Goal: Information Seeking & Learning: Learn about a topic

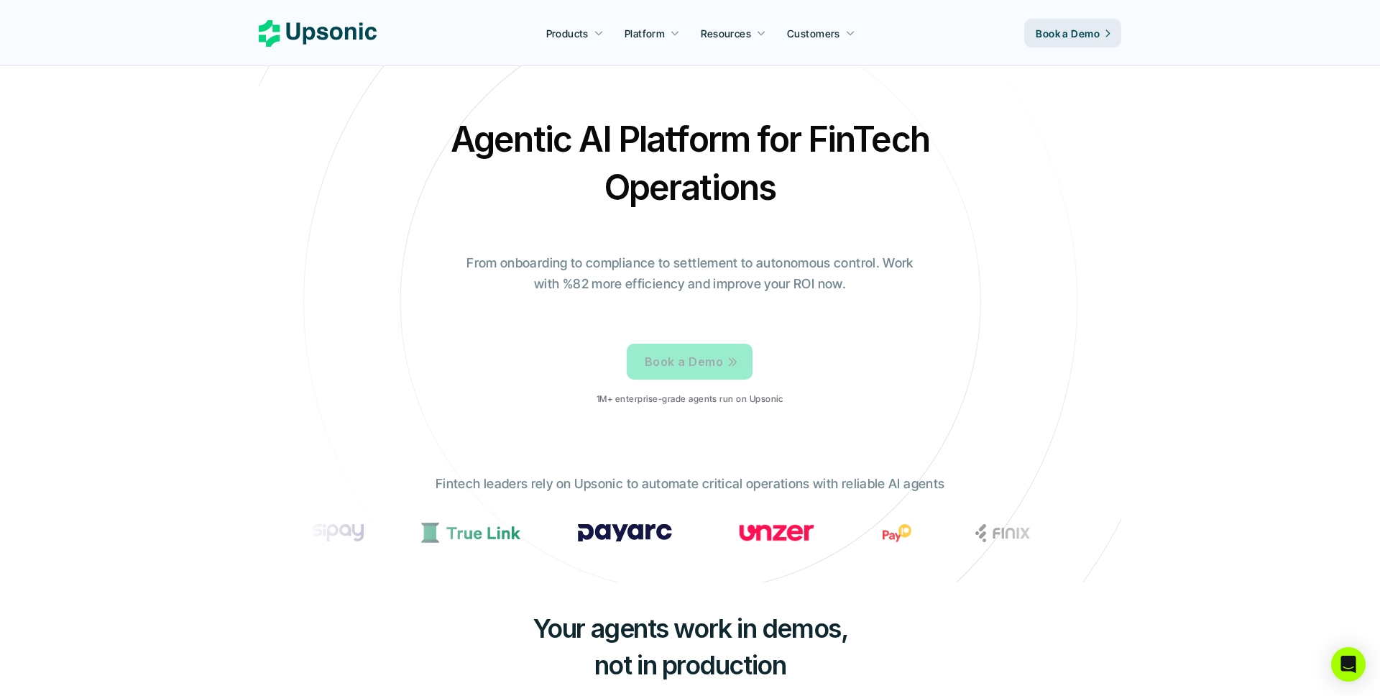
click at [688, 376] on link "Book a Demo" at bounding box center [690, 362] width 126 height 36
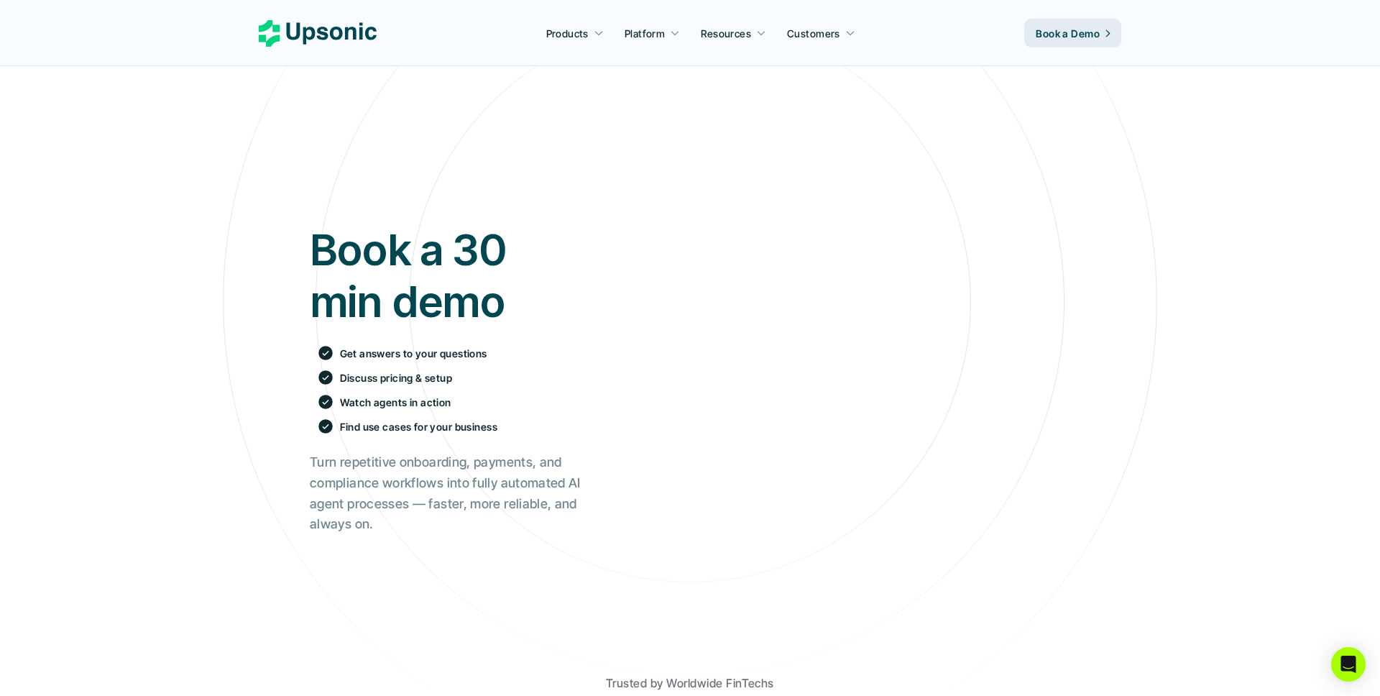
click at [392, 278] on h1 "Book a 30 min demo" at bounding box center [445, 275] width 271 height 103
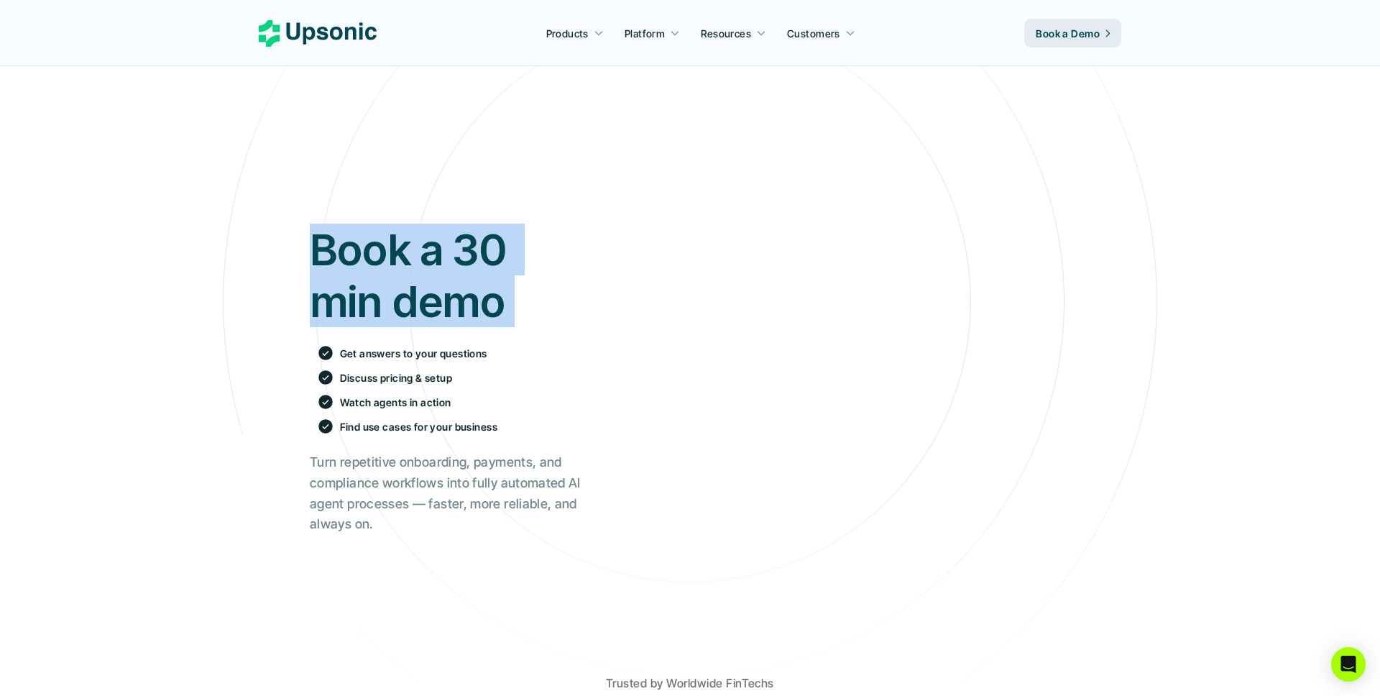
click at [392, 278] on h1 "Book a 30 min demo" at bounding box center [445, 275] width 271 height 103
click at [404, 253] on h1 "Book a 30 min demo" at bounding box center [445, 275] width 271 height 103
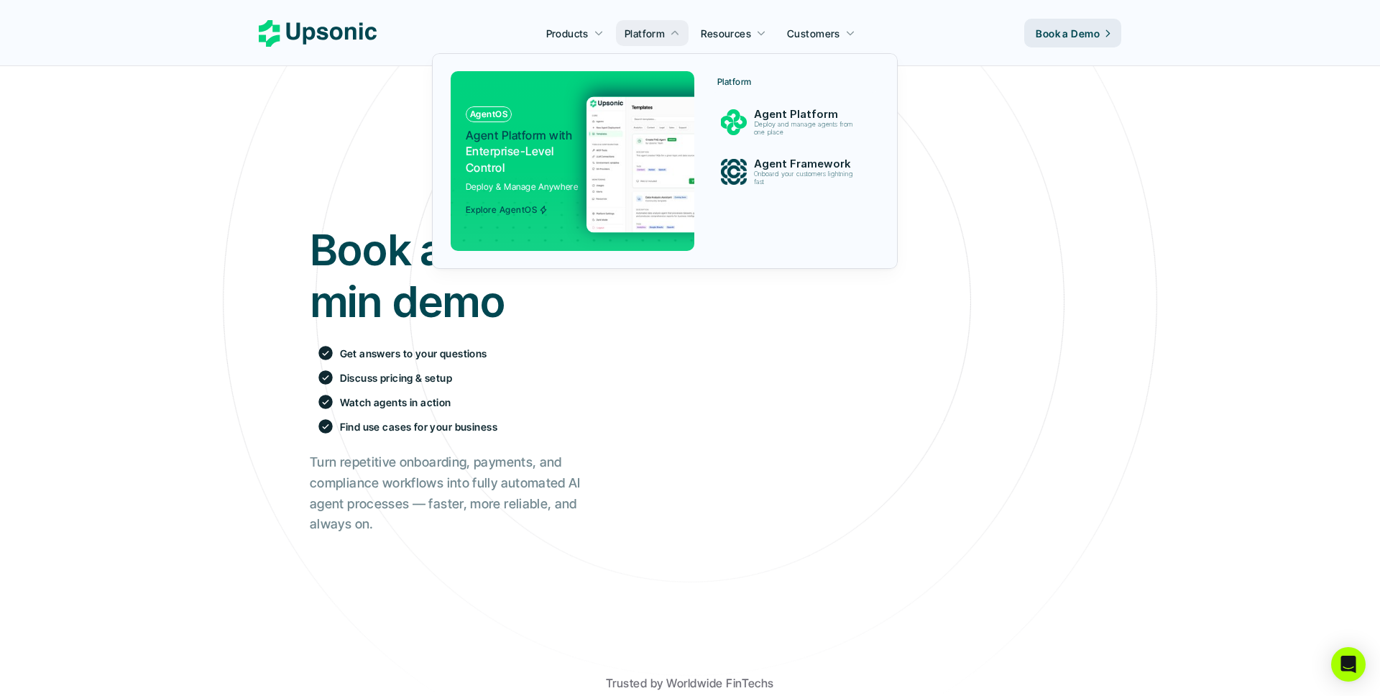
click at [668, 103] on img at bounding box center [726, 164] width 280 height 136
click at [802, 121] on p "Deploy and manage agents from one place" at bounding box center [806, 129] width 105 height 16
click at [795, 161] on p "Agent Framework" at bounding box center [807, 163] width 109 height 13
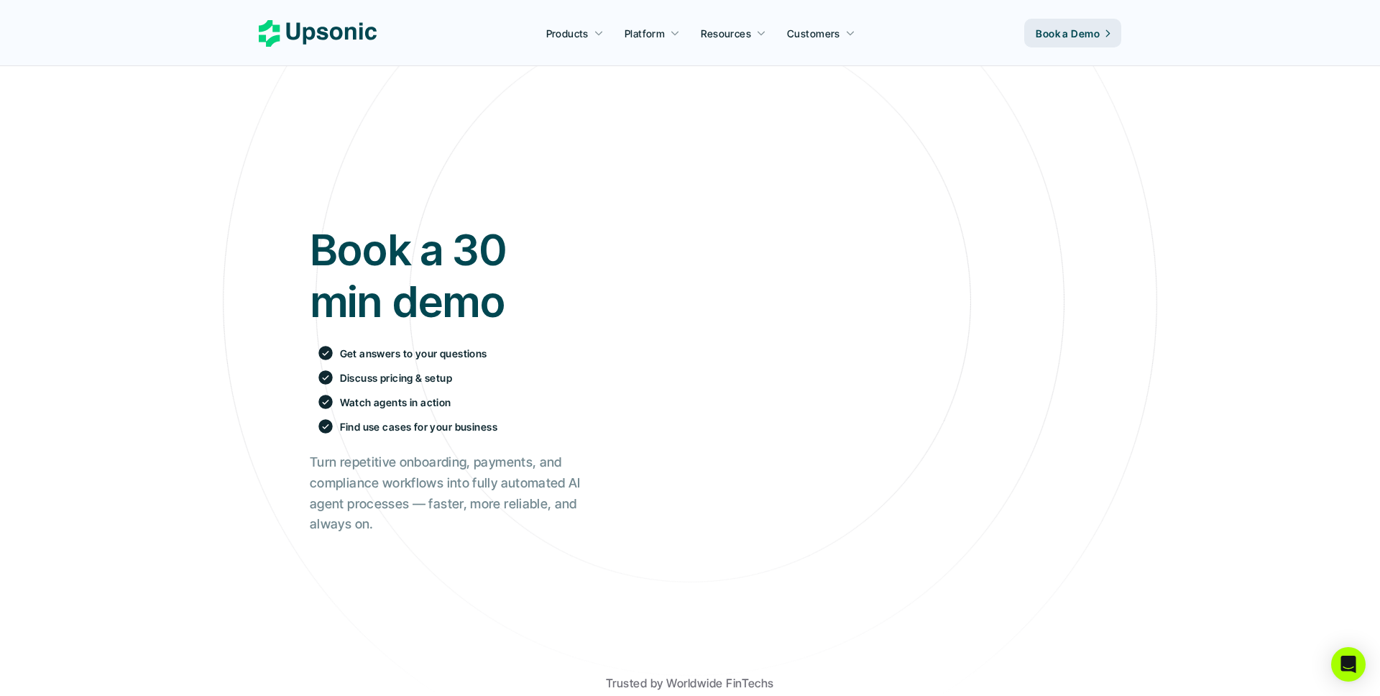
click at [364, 35] on icon at bounding box center [318, 33] width 118 height 27
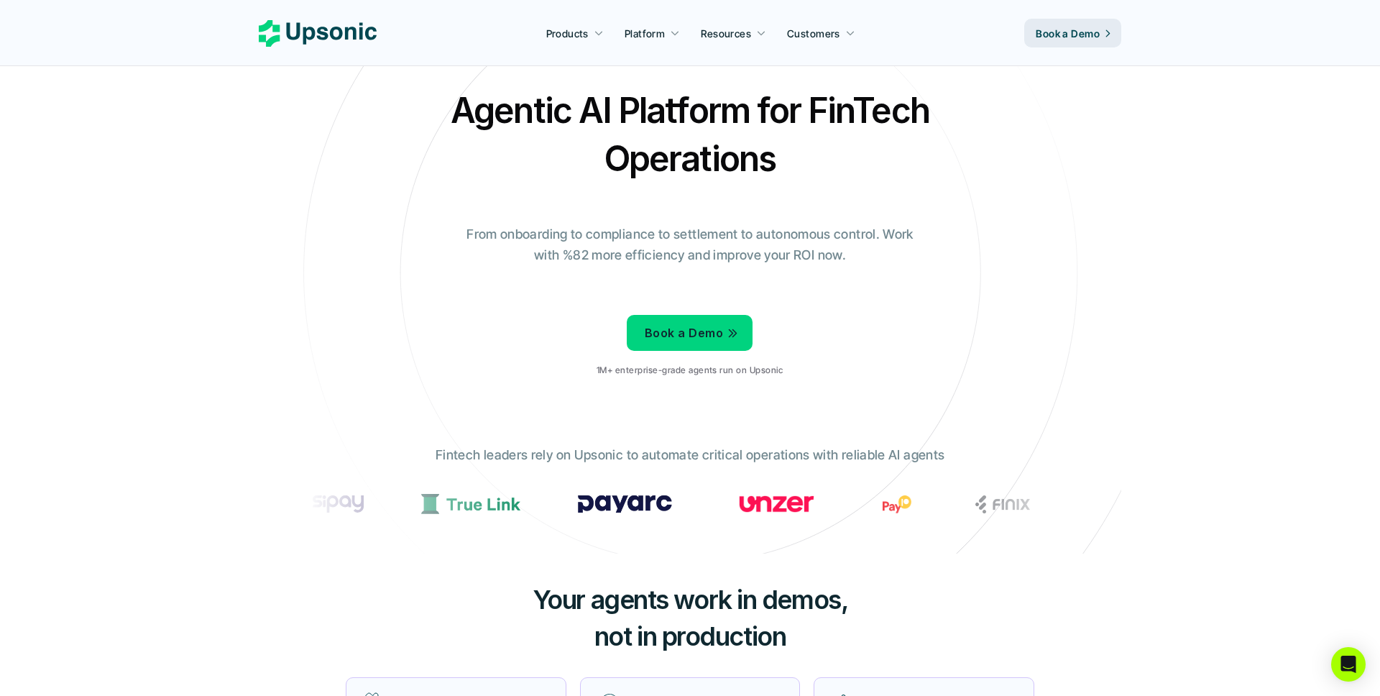
scroll to position [34, 0]
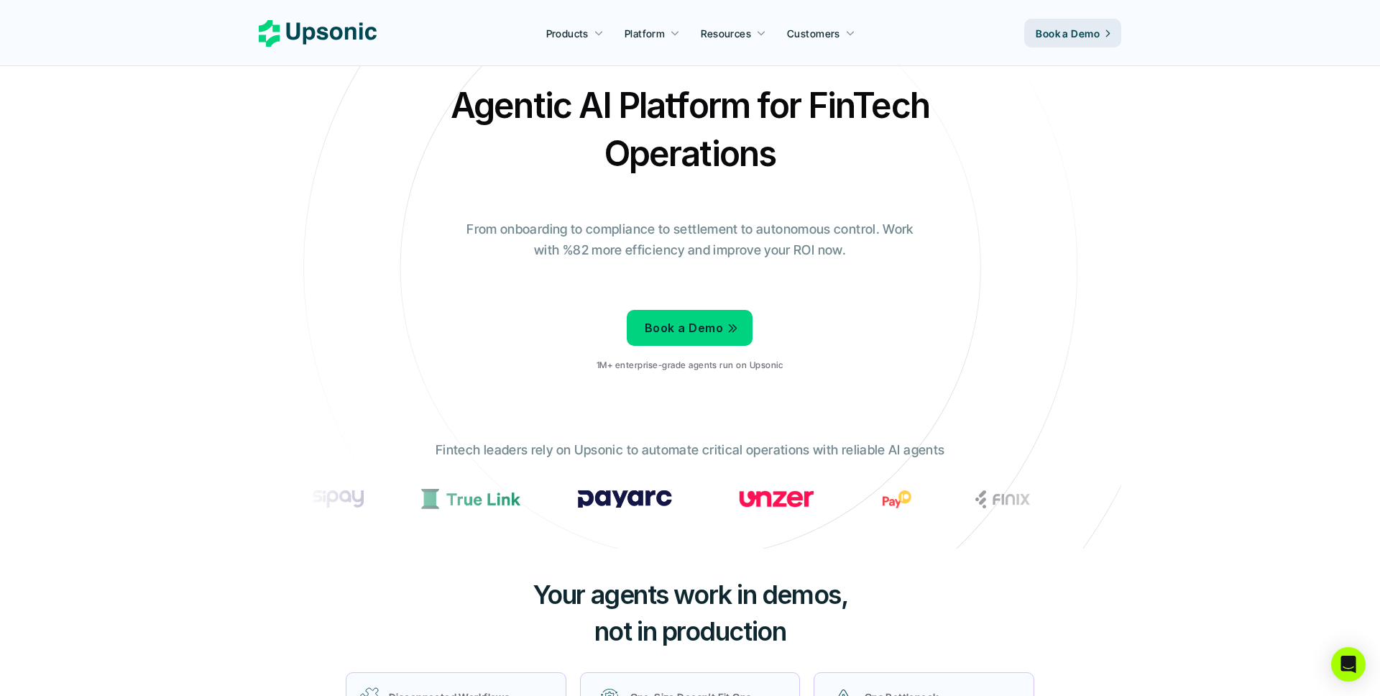
click at [146, 499] on img at bounding box center [121, 498] width 47 height 18
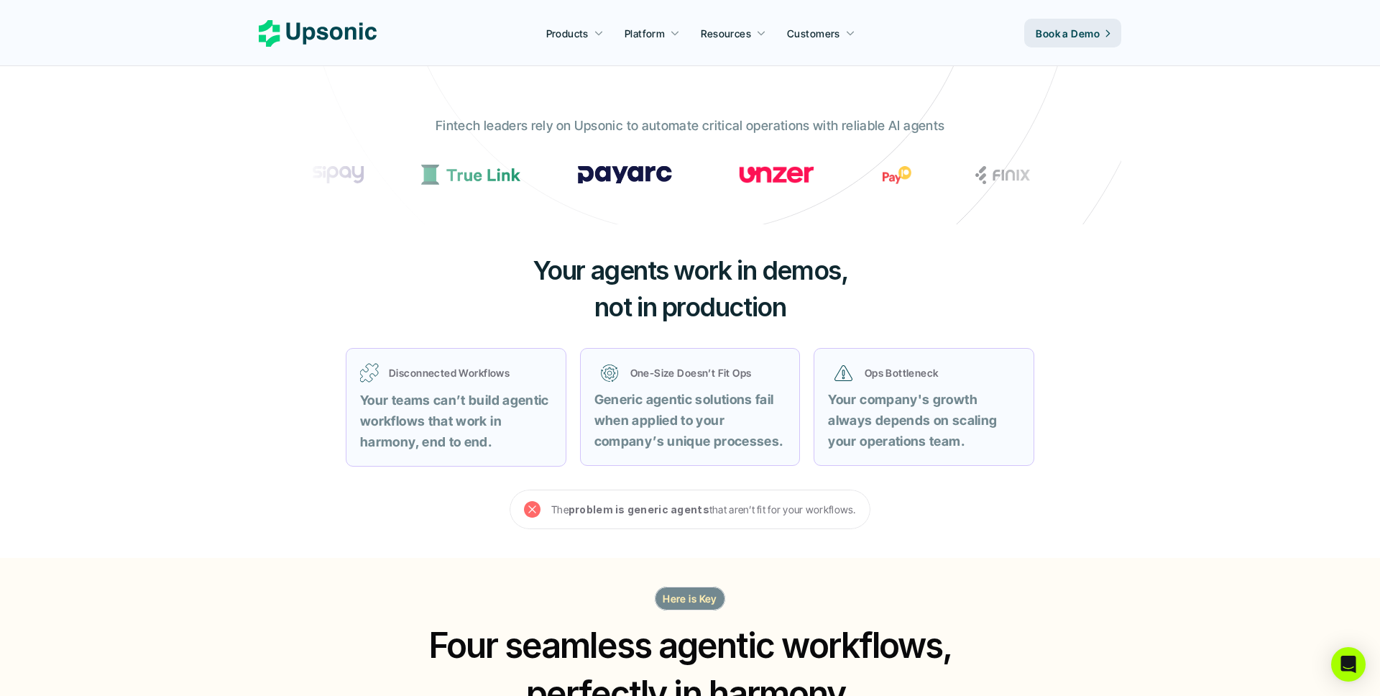
scroll to position [361, 0]
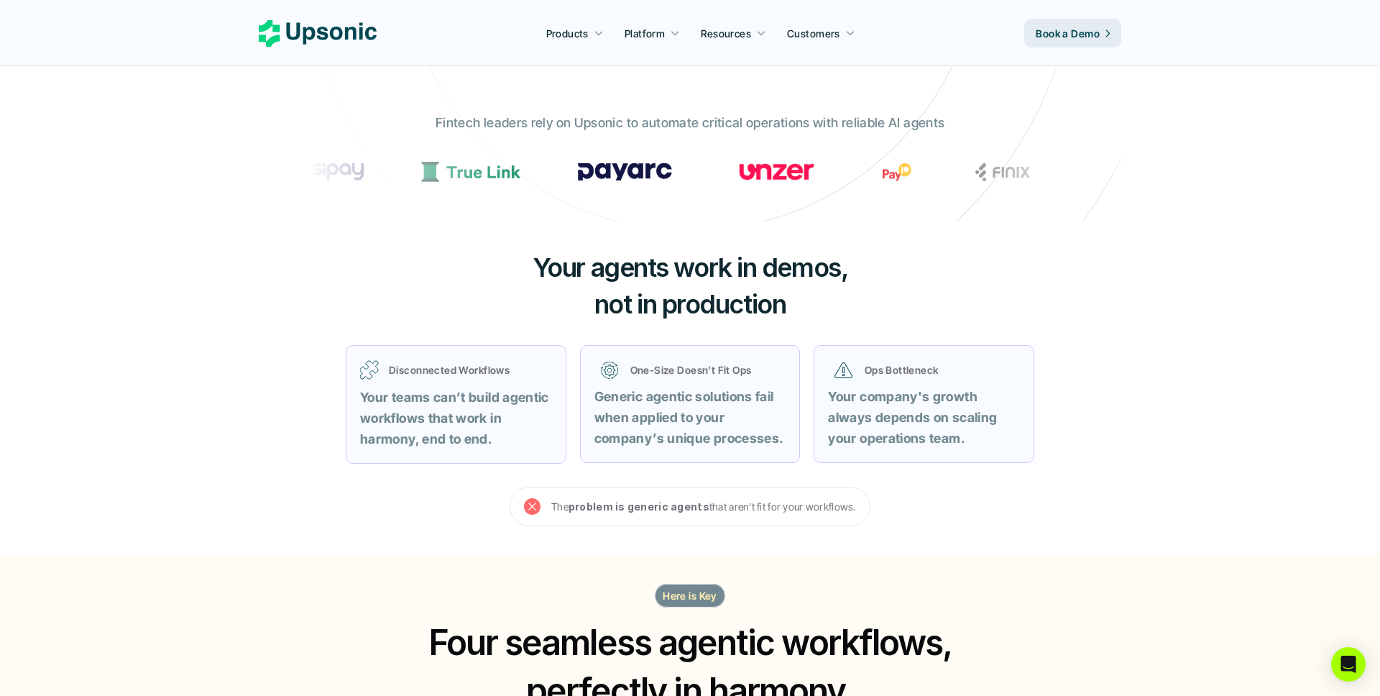
click at [675, 504] on strong "problem is generic agents" at bounding box center [639, 506] width 141 height 12
click at [666, 480] on div at bounding box center [666, 480] width 0 height 0
click at [689, 512] on p "The problem is generic agents that aren’t fit for your workflows." at bounding box center [703, 506] width 305 height 18
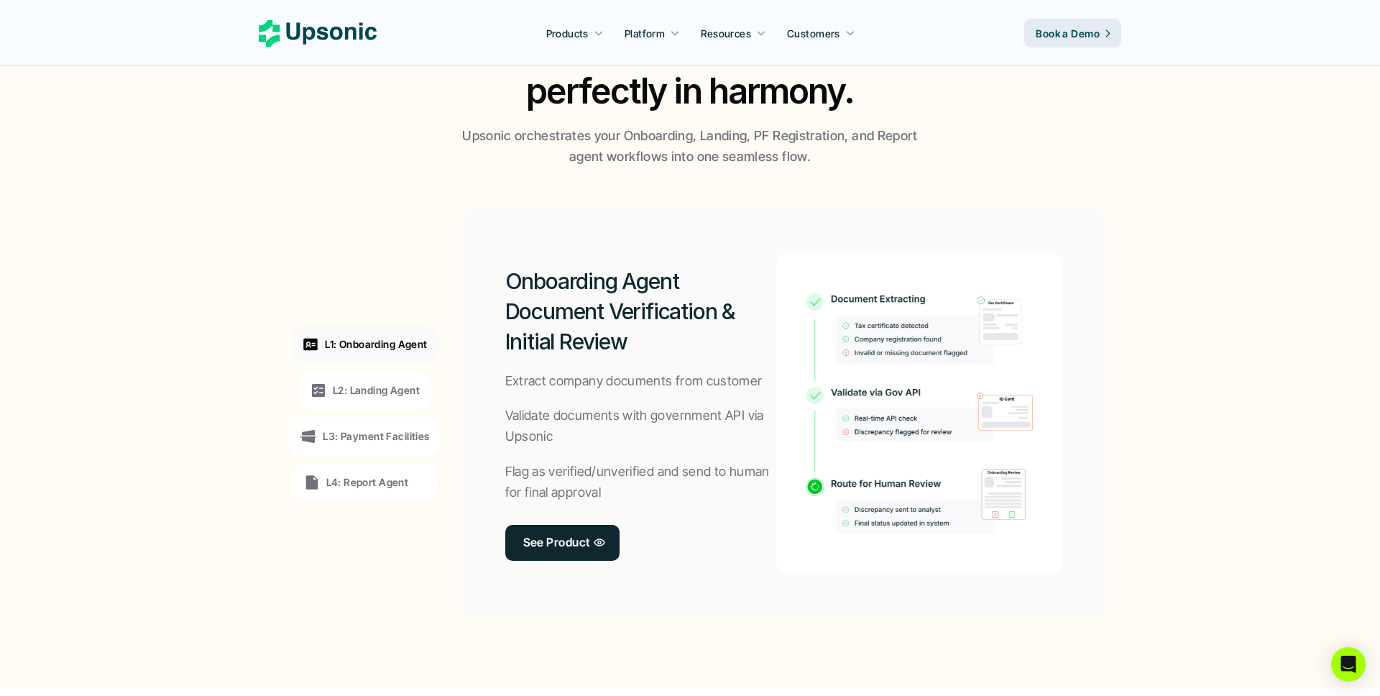
scroll to position [960, 0]
click at [322, 392] on icon at bounding box center [318, 390] width 17 height 17
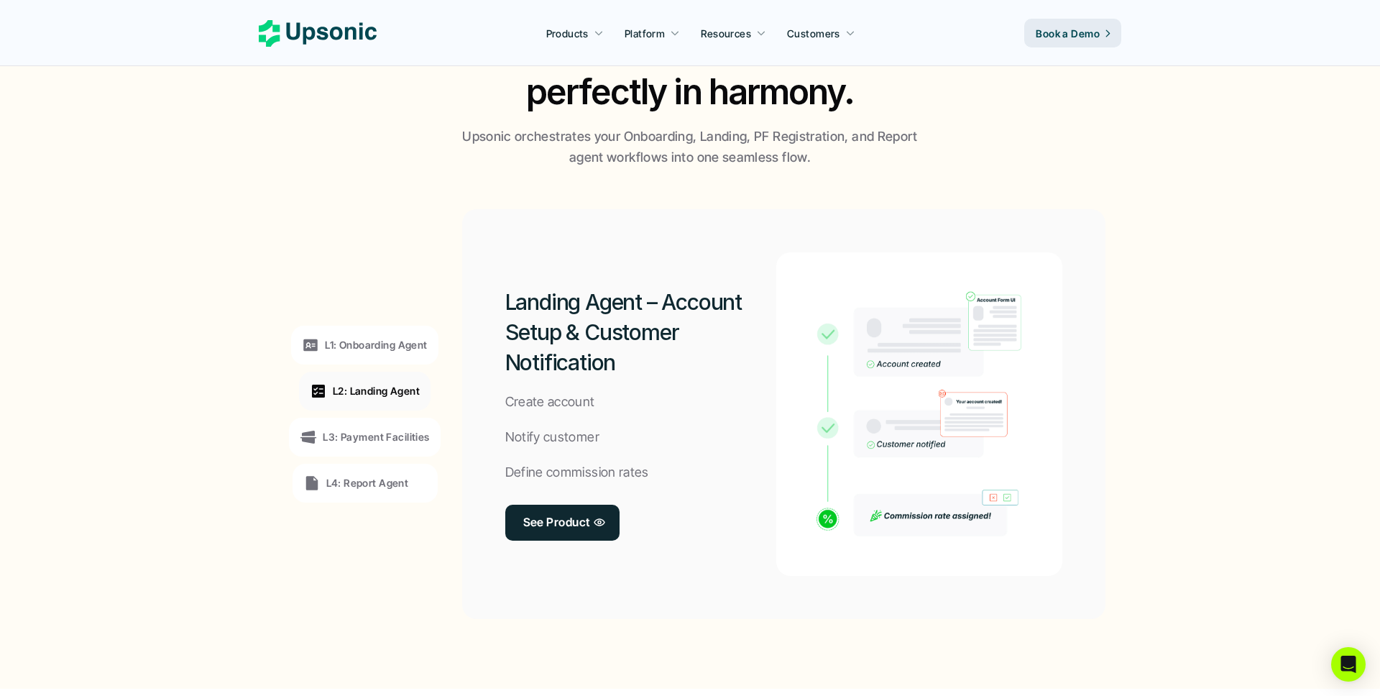
click at [328, 426] on div "L3: Payment Facilities" at bounding box center [364, 437] width 151 height 39
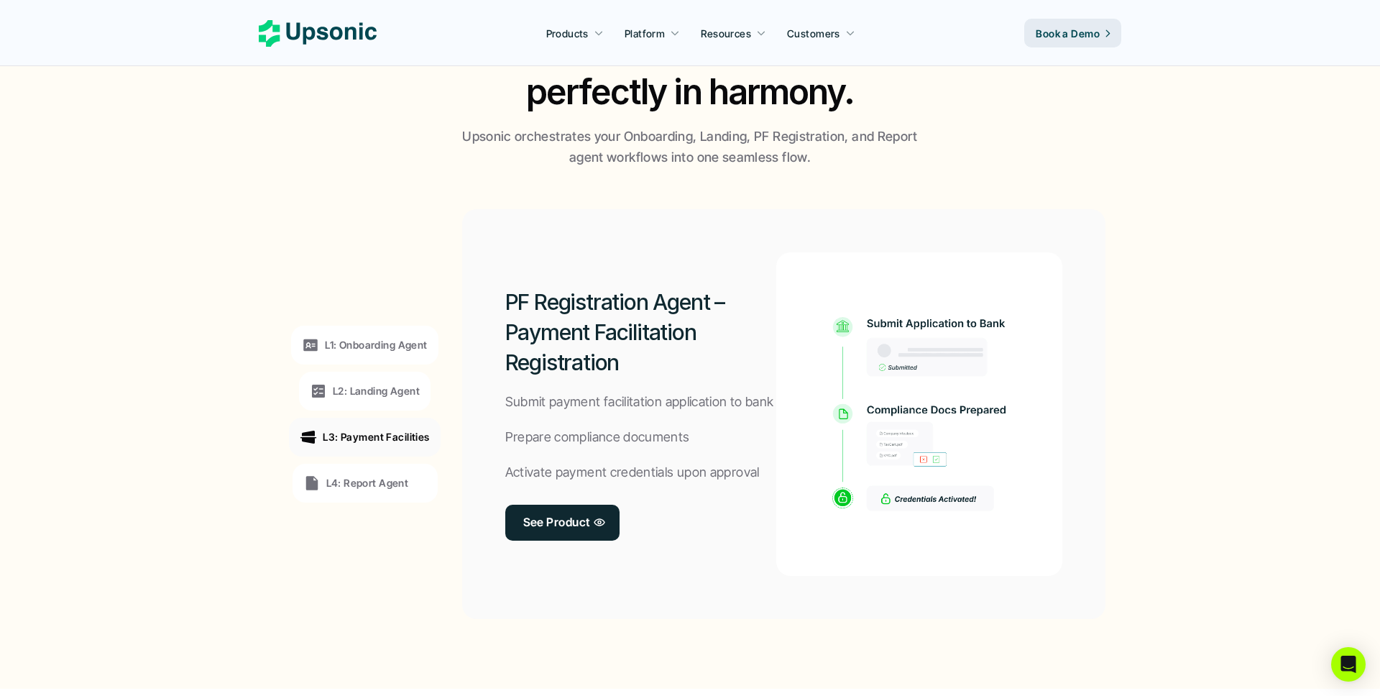
click at [345, 475] on p "L4: Report Agent" at bounding box center [367, 482] width 83 height 15
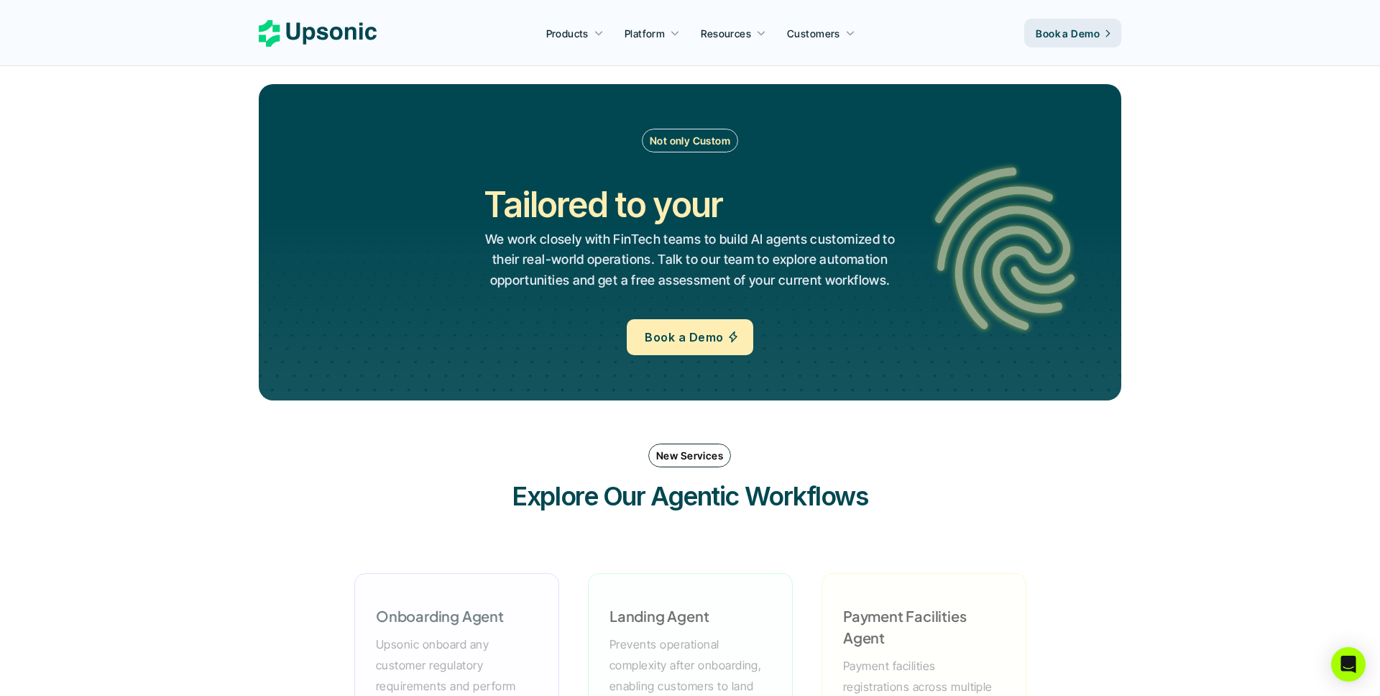
scroll to position [1594, 0]
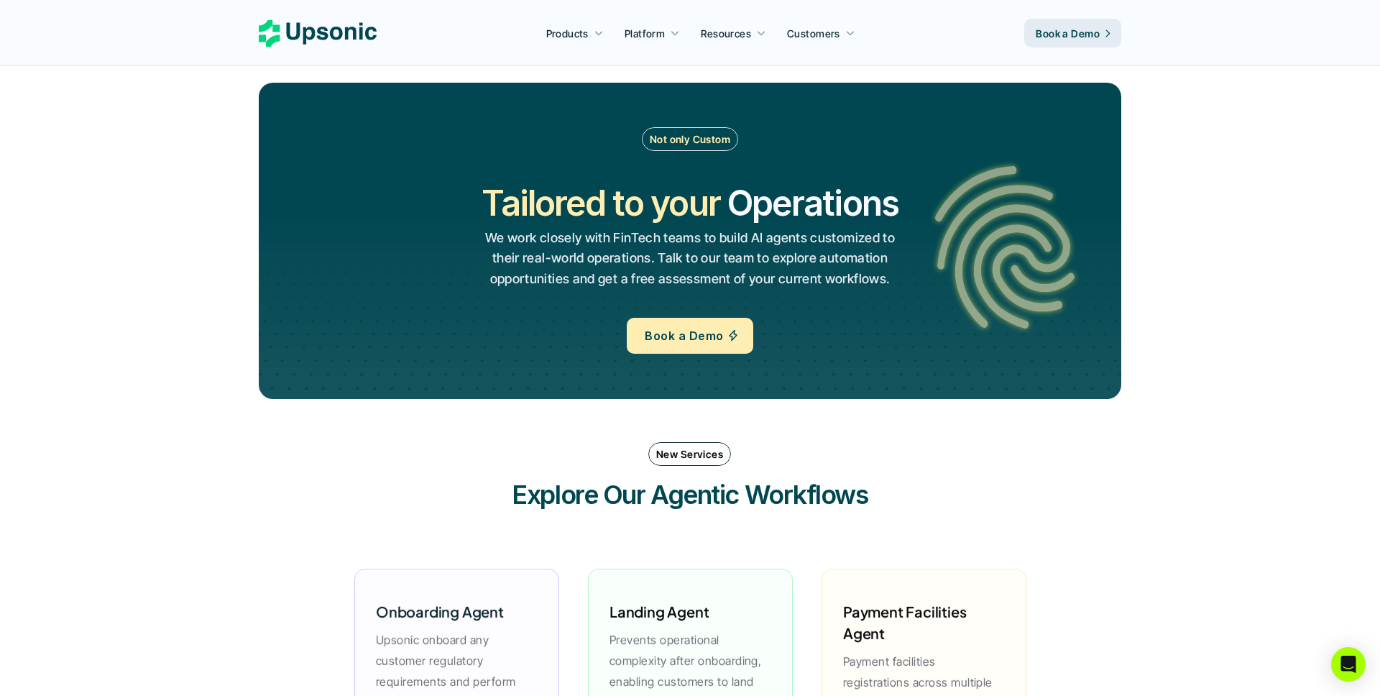
click at [792, 211] on h2 "Operations" at bounding box center [812, 203] width 171 height 48
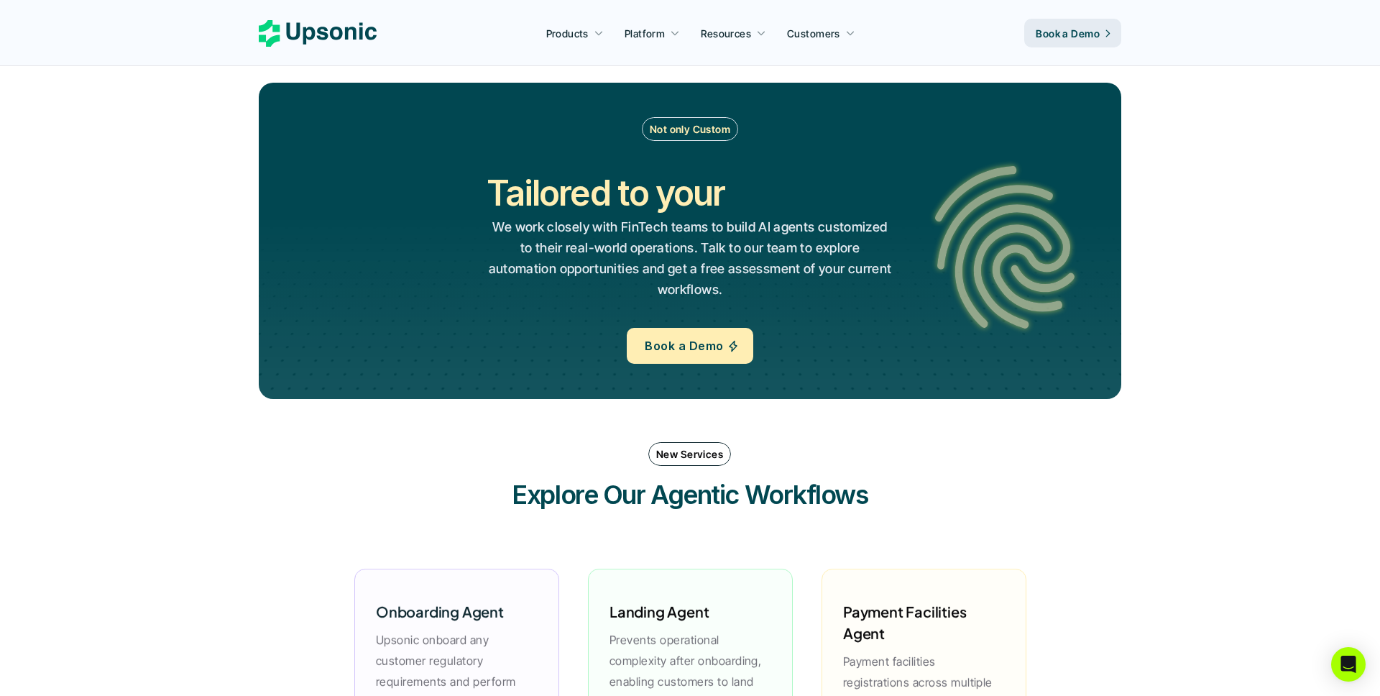
click at [783, 210] on div at bounding box center [783, 210] width 0 height 0
click at [812, 204] on h2 "Processes" at bounding box center [813, 193] width 162 height 48
click at [792, 254] on p "We work closely with FinTech teams to build AI agents customized to their real-…" at bounding box center [690, 258] width 407 height 83
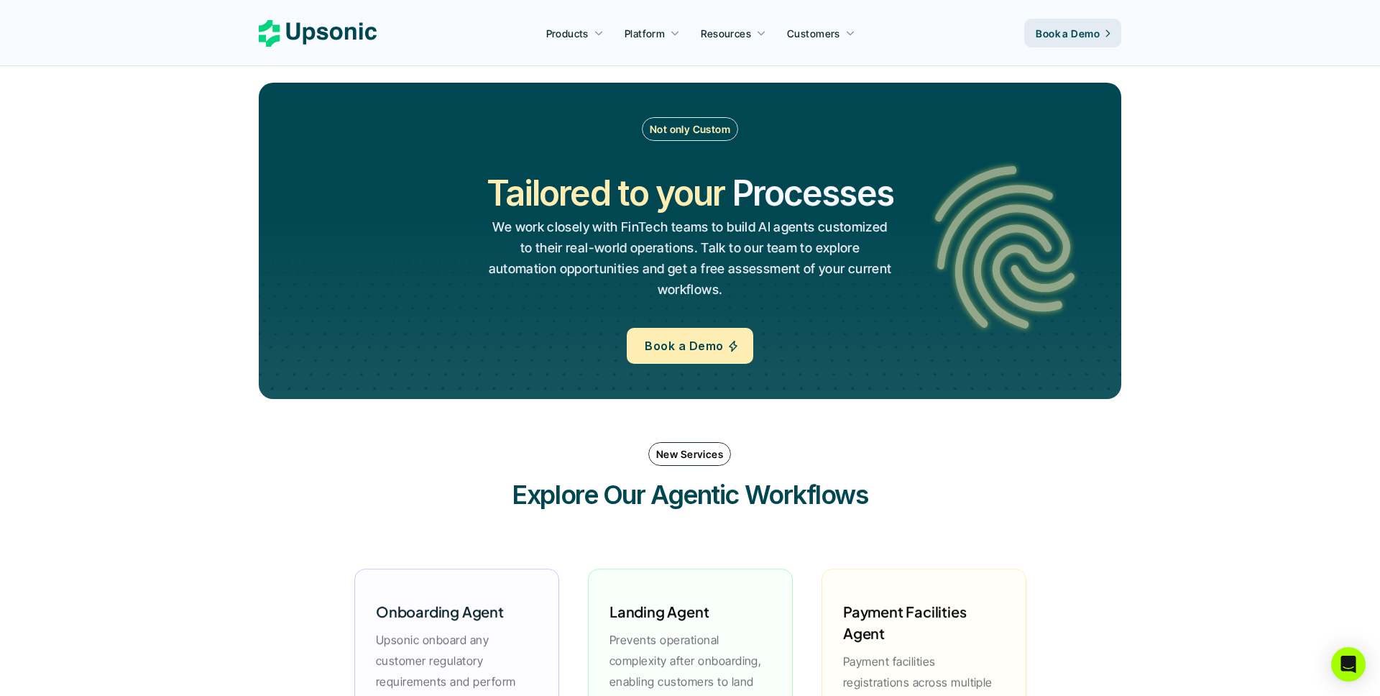
click at [792, 254] on p "We work closely with FinTech teams to build AI agents customized to their real-…" at bounding box center [690, 258] width 407 height 83
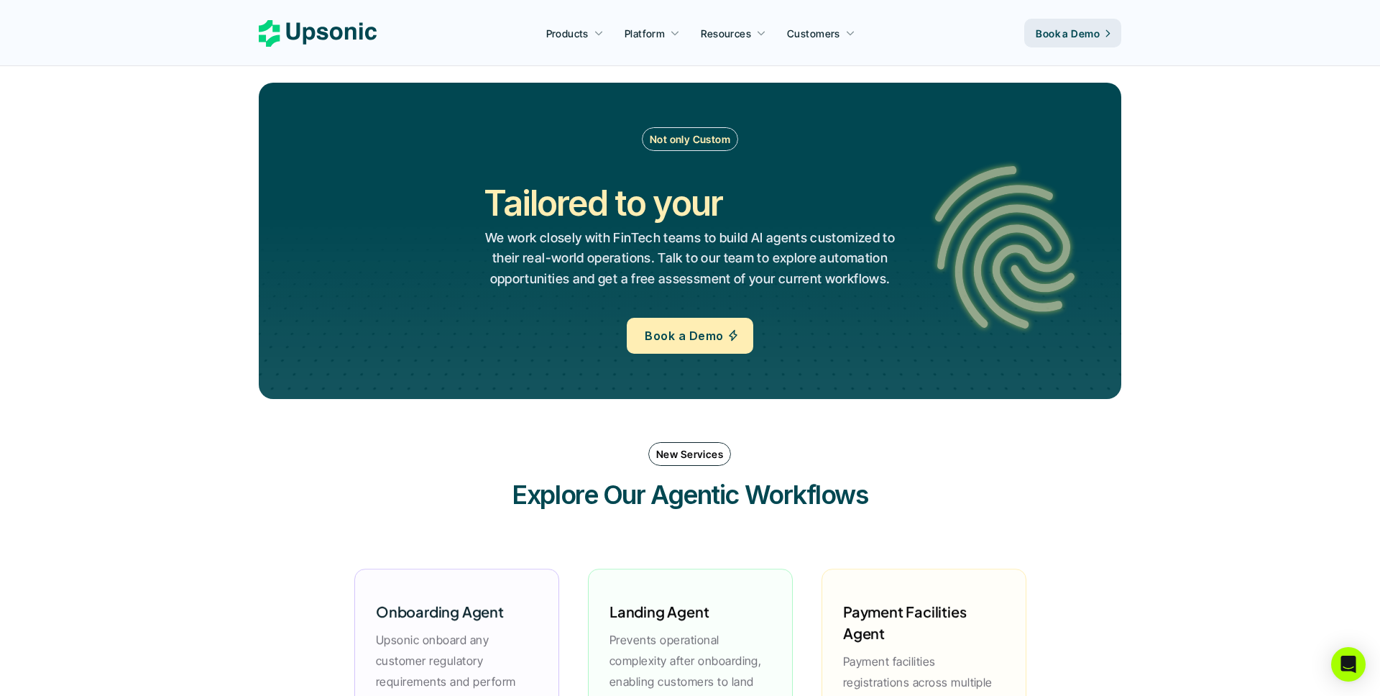
click at [701, 195] on h2 "Tailored to your" at bounding box center [603, 203] width 238 height 48
click at [750, 206] on h2 "Workflows" at bounding box center [813, 203] width 167 height 48
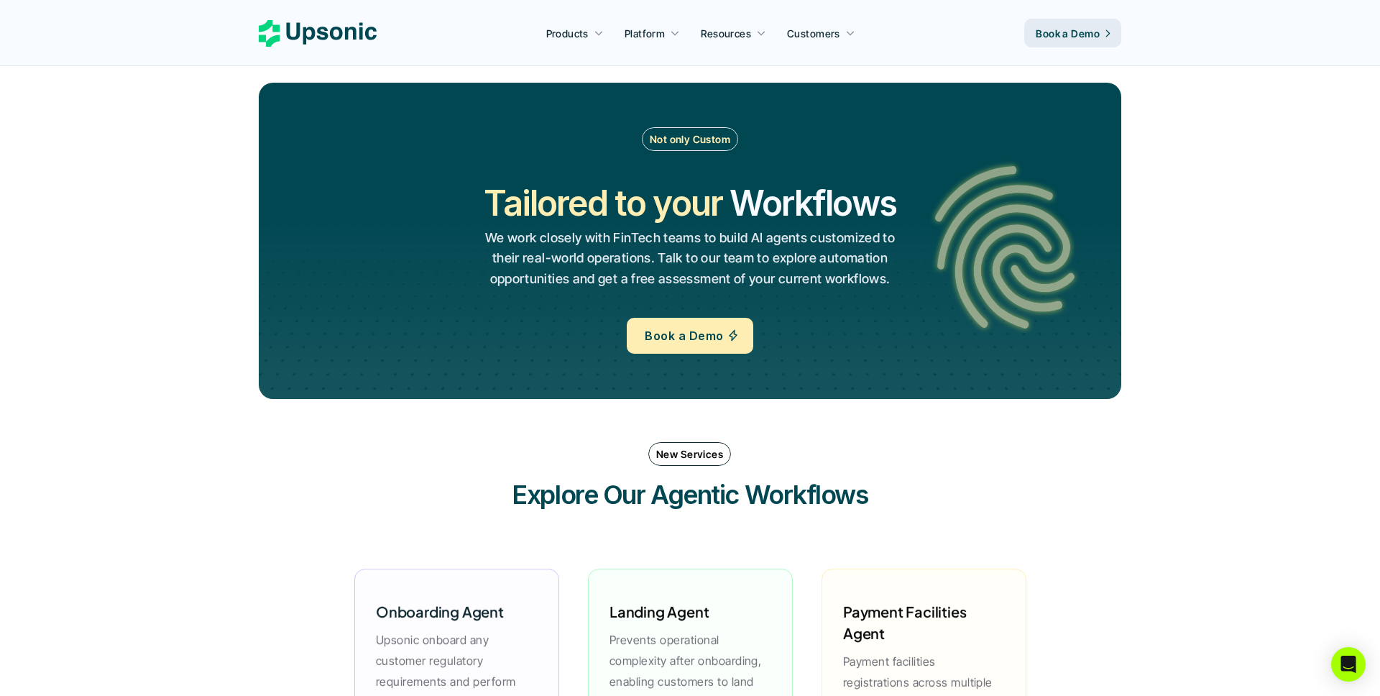
click at [750, 206] on h2 "Workflows" at bounding box center [813, 203] width 167 height 48
click at [765, 206] on h2 "Operations" at bounding box center [812, 204] width 171 height 48
click at [765, 206] on h2 "Operations" at bounding box center [812, 203] width 171 height 48
click at [789, 206] on h2 "Operations" at bounding box center [812, 203] width 171 height 48
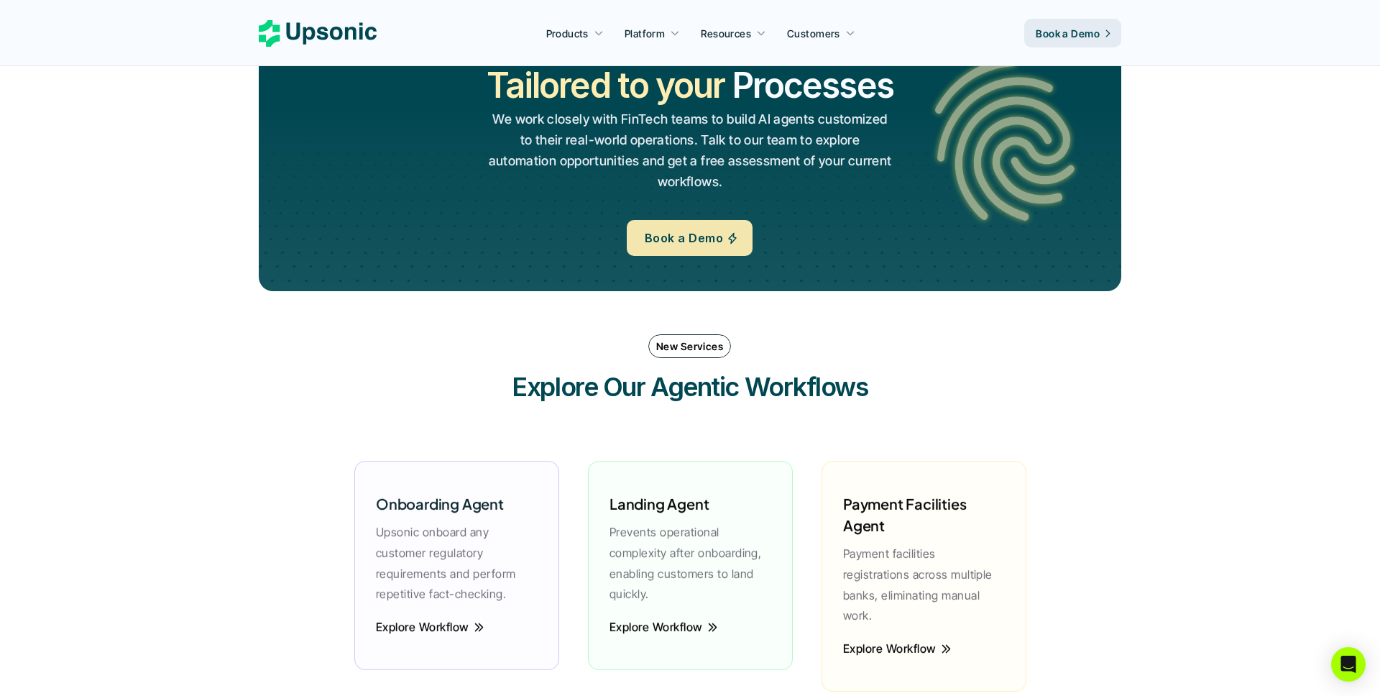
scroll to position [2042, 0]
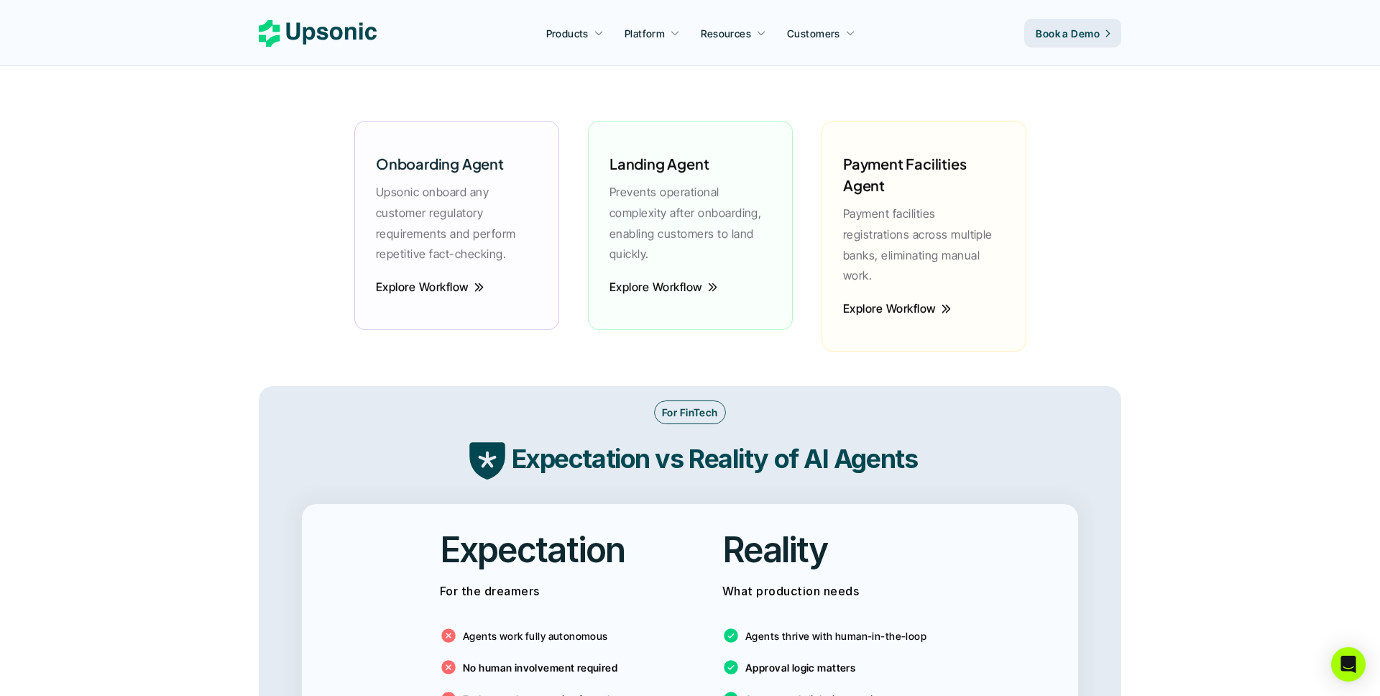
click at [638, 230] on p "Prevents operational complexity after onboarding, enabling customers to land qu…" at bounding box center [690, 223] width 162 height 83
click at [857, 213] on p "Payment facilities registrations across multiple banks, eliminating manual work." at bounding box center [924, 244] width 162 height 83
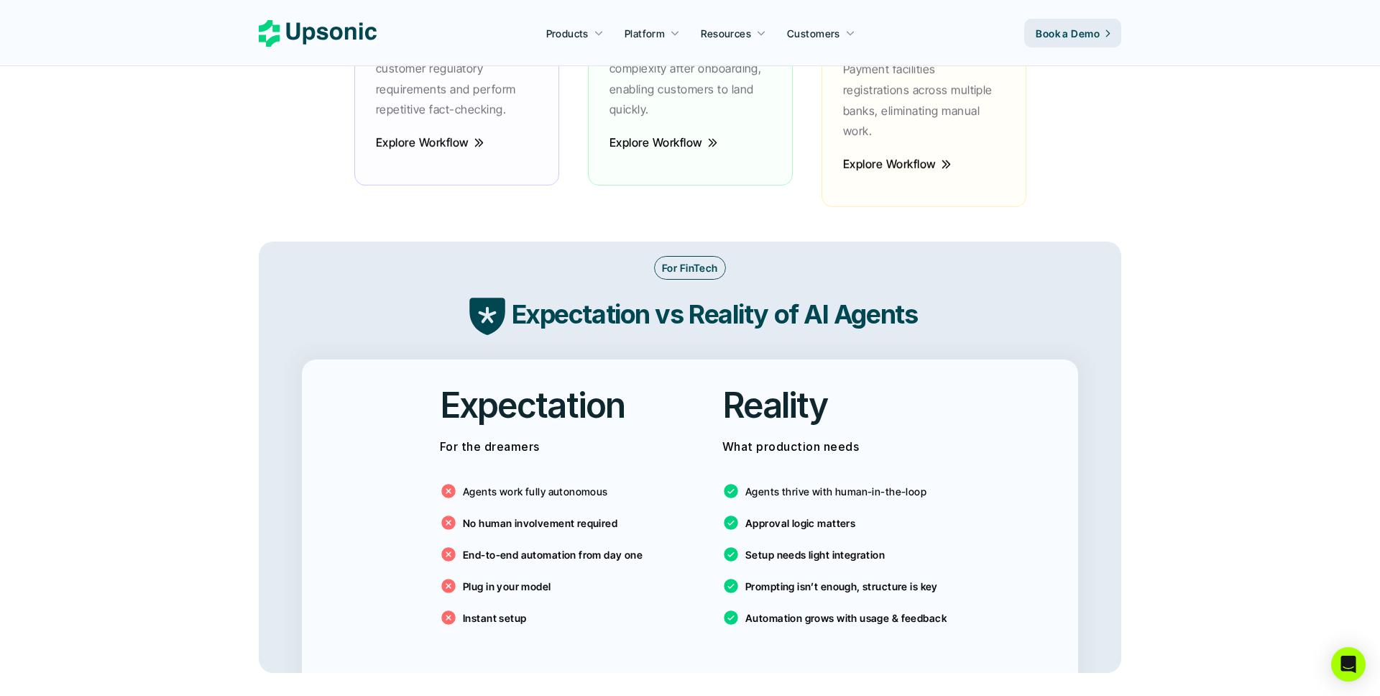
scroll to position [2187, 0]
click at [753, 388] on h2 "Reality" at bounding box center [775, 404] width 106 height 48
click at [571, 380] on h2 "Expectation" at bounding box center [532, 404] width 185 height 48
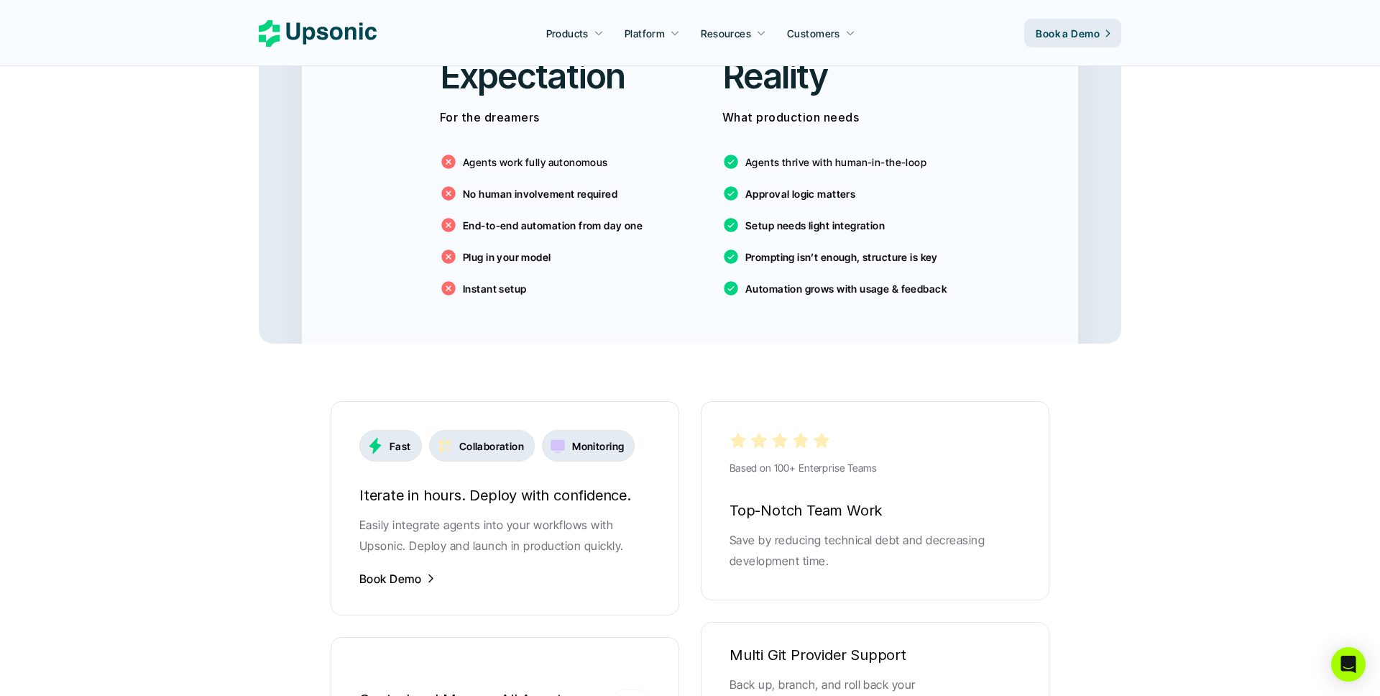
scroll to position [2559, 0]
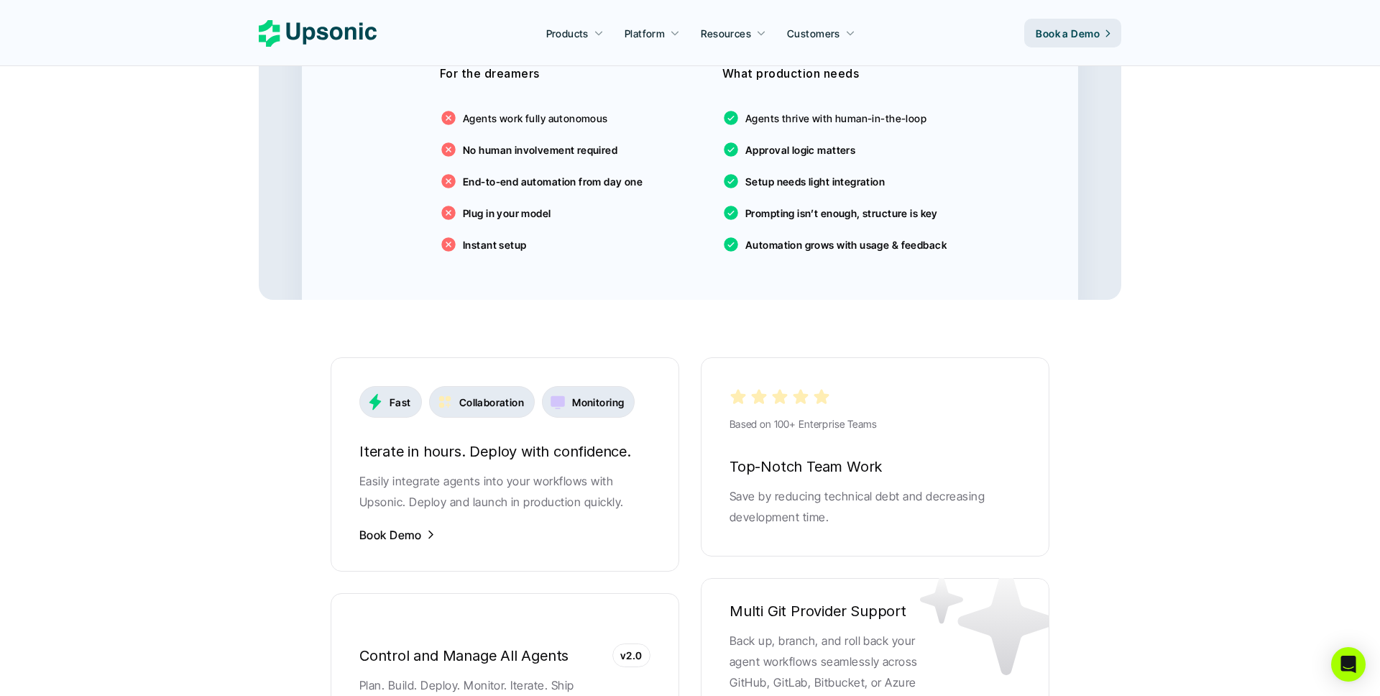
click at [476, 392] on div "Collaboration" at bounding box center [482, 402] width 106 height 32
click at [418, 439] on h6 "Iterate in hours. Deploy with confidence." at bounding box center [504, 451] width 291 height 24
click at [429, 439] on h6 "Iterate in hours. Deploy with confidence." at bounding box center [504, 451] width 291 height 24
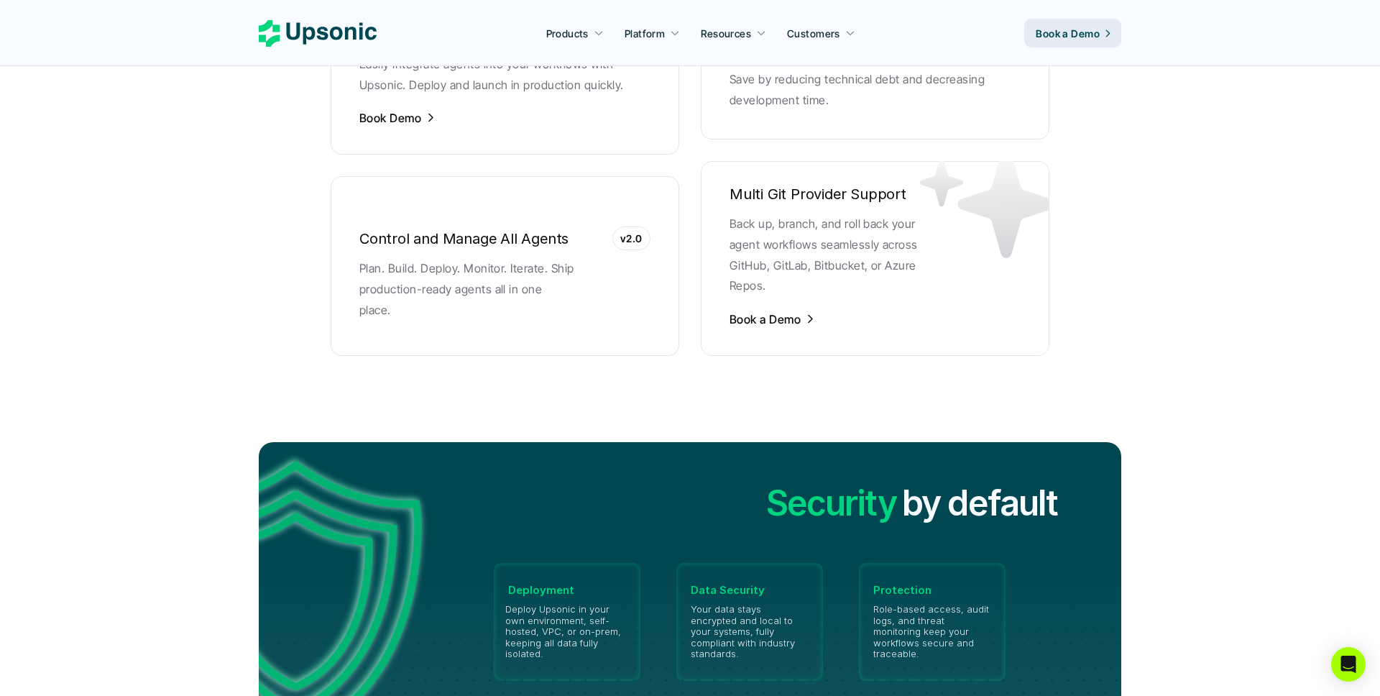
scroll to position [3003, 0]
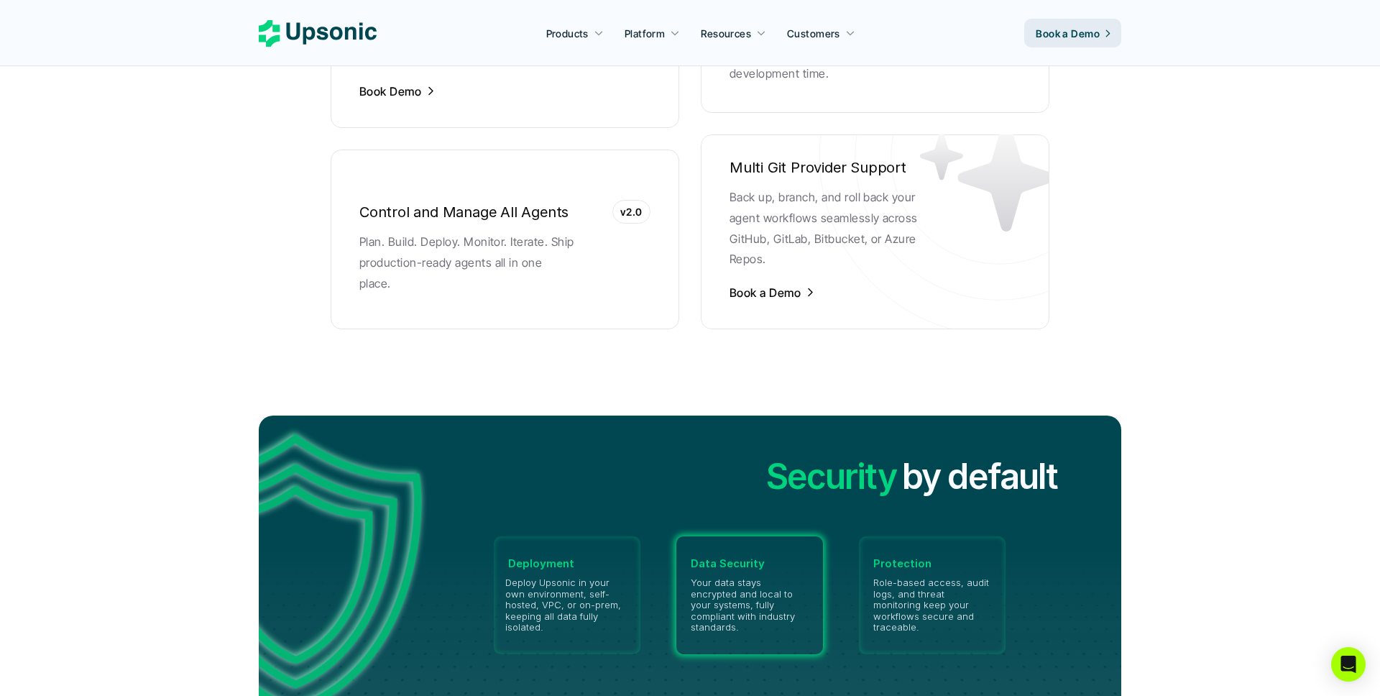
click at [796, 622] on div "Data Security Your data stays encrypted and local to your systems, fully compli…" at bounding box center [749, 595] width 147 height 118
click at [778, 585] on p "Your data stays encrypted and local to your systems, fully compliant with indus…" at bounding box center [750, 605] width 118 height 56
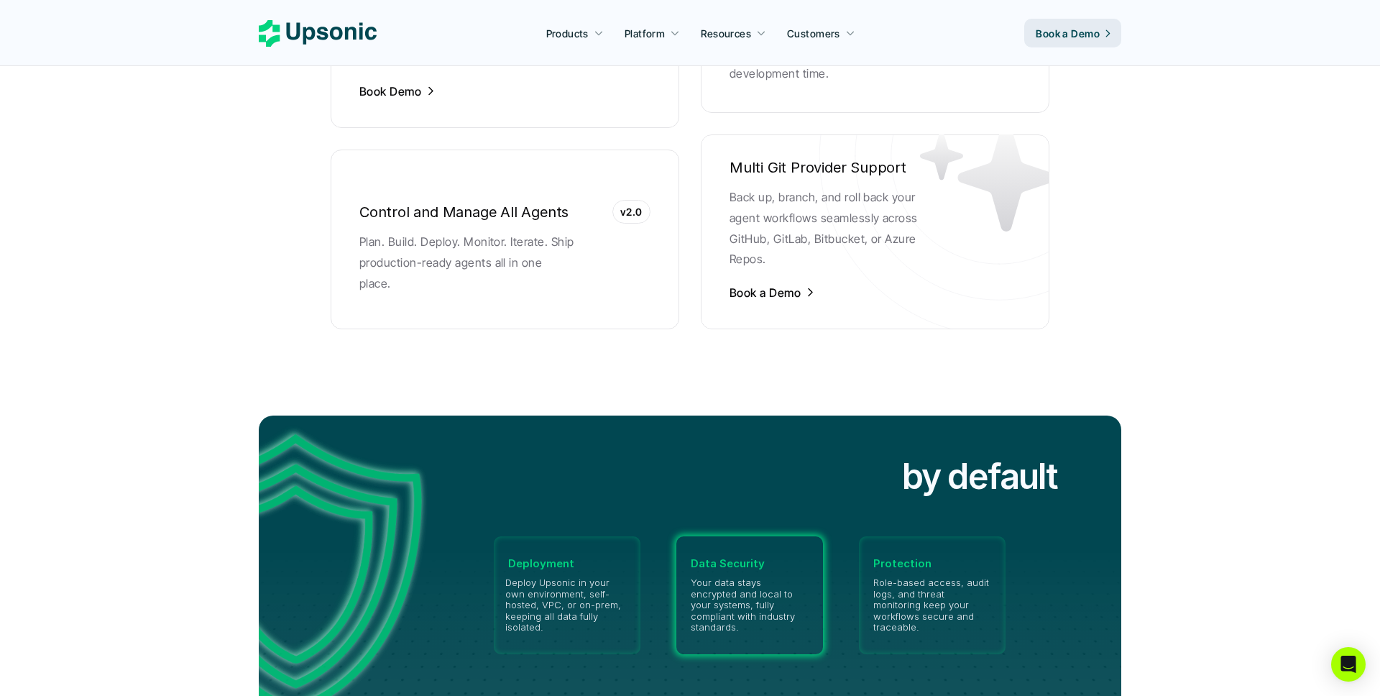
click at [778, 585] on p "Your data stays encrypted and local to your systems, fully compliant with indus…" at bounding box center [750, 605] width 118 height 56
click at [837, 517] on div "Deployment Deploy Upsonic in your own environment, self-hosted, VPC, or on-prem…" at bounding box center [750, 595] width 628 height 193
click at [859, 457] on h2 "Security" at bounding box center [831, 477] width 130 height 48
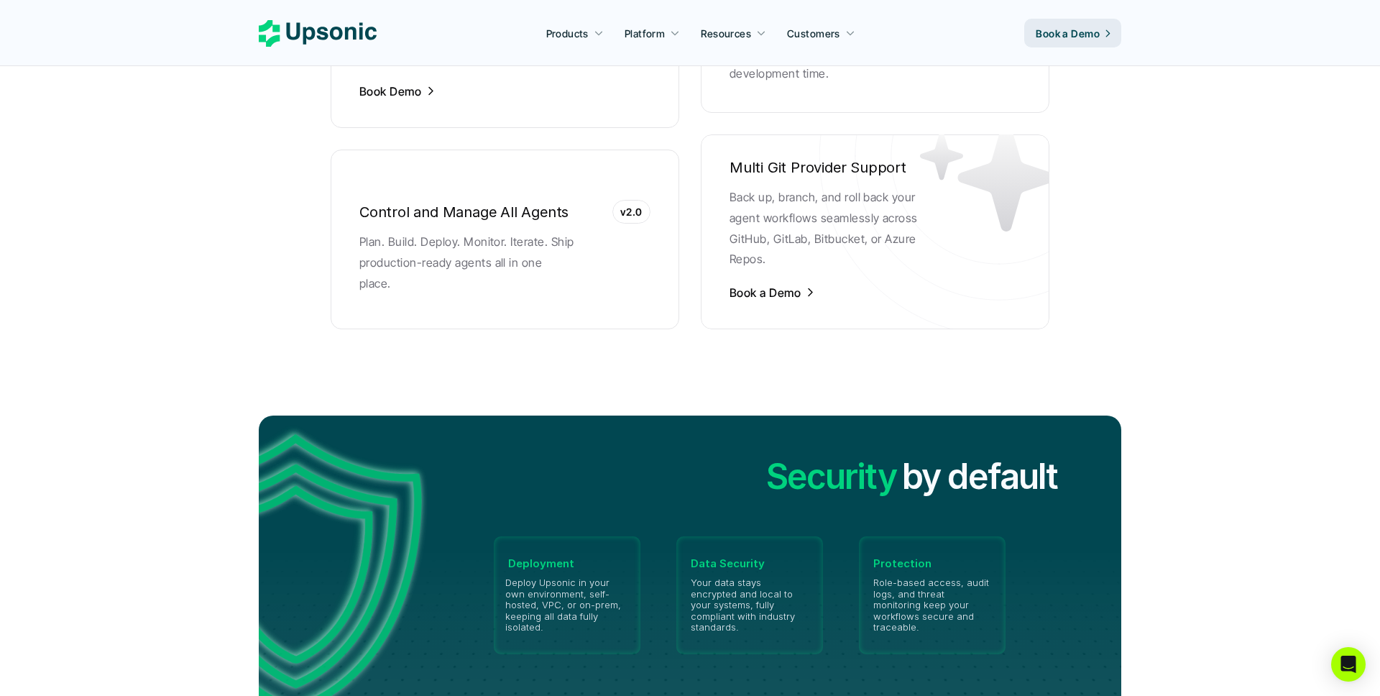
click at [859, 457] on h2 "Security" at bounding box center [831, 477] width 130 height 48
click at [921, 459] on h2 "by default" at bounding box center [979, 477] width 155 height 48
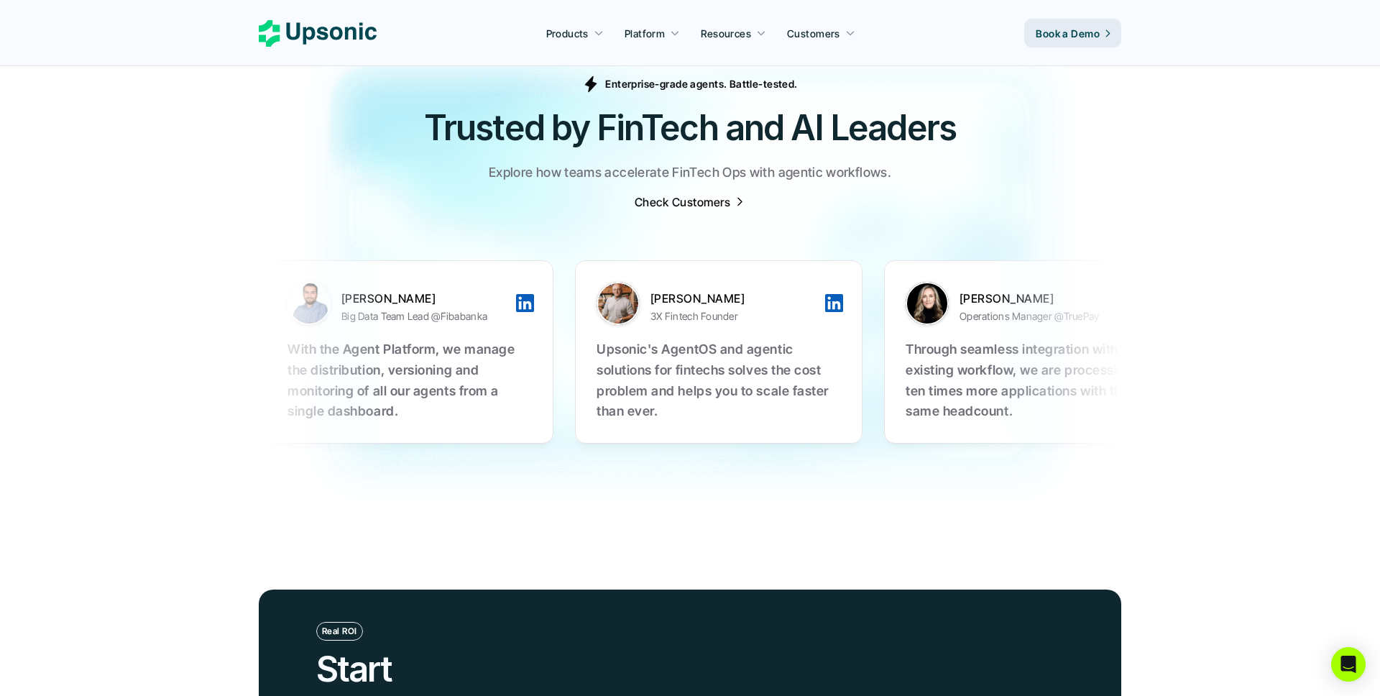
scroll to position [4507, 0]
